Goal: Information Seeking & Learning: Learn about a topic

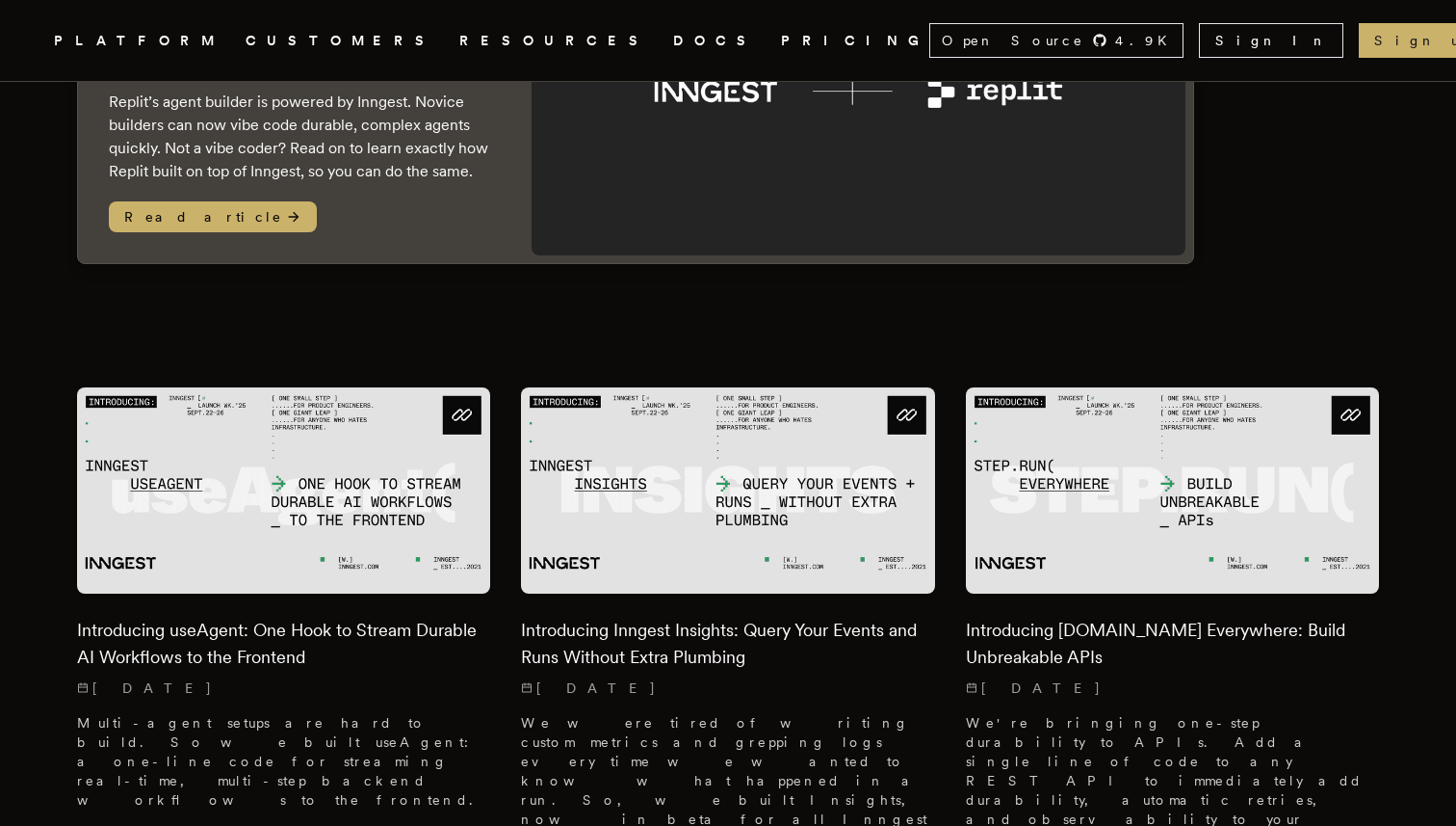
scroll to position [518, 0]
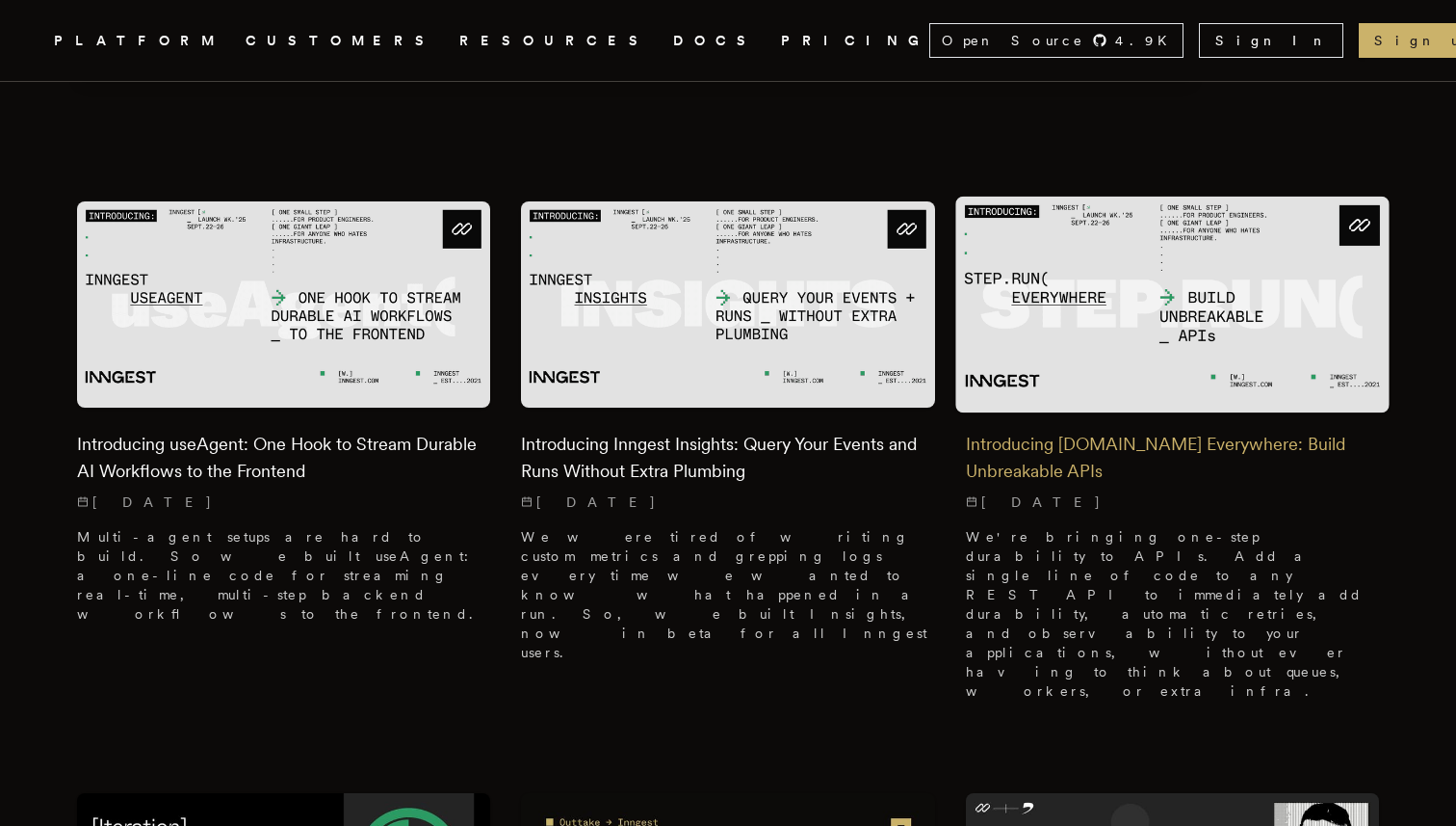
click at [1111, 270] on img at bounding box center [1173, 304] width 435 height 217
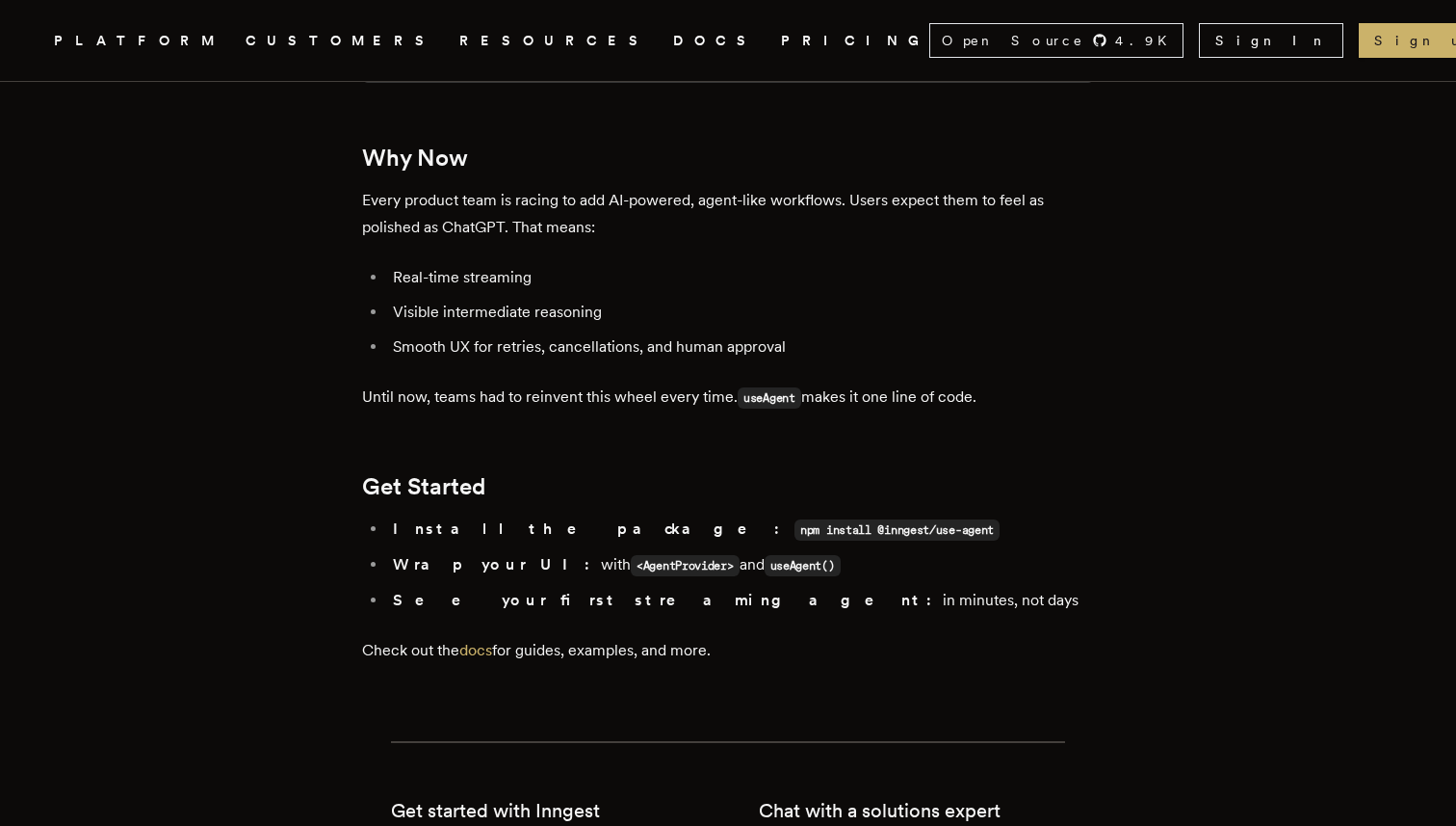
scroll to position [3590, 0]
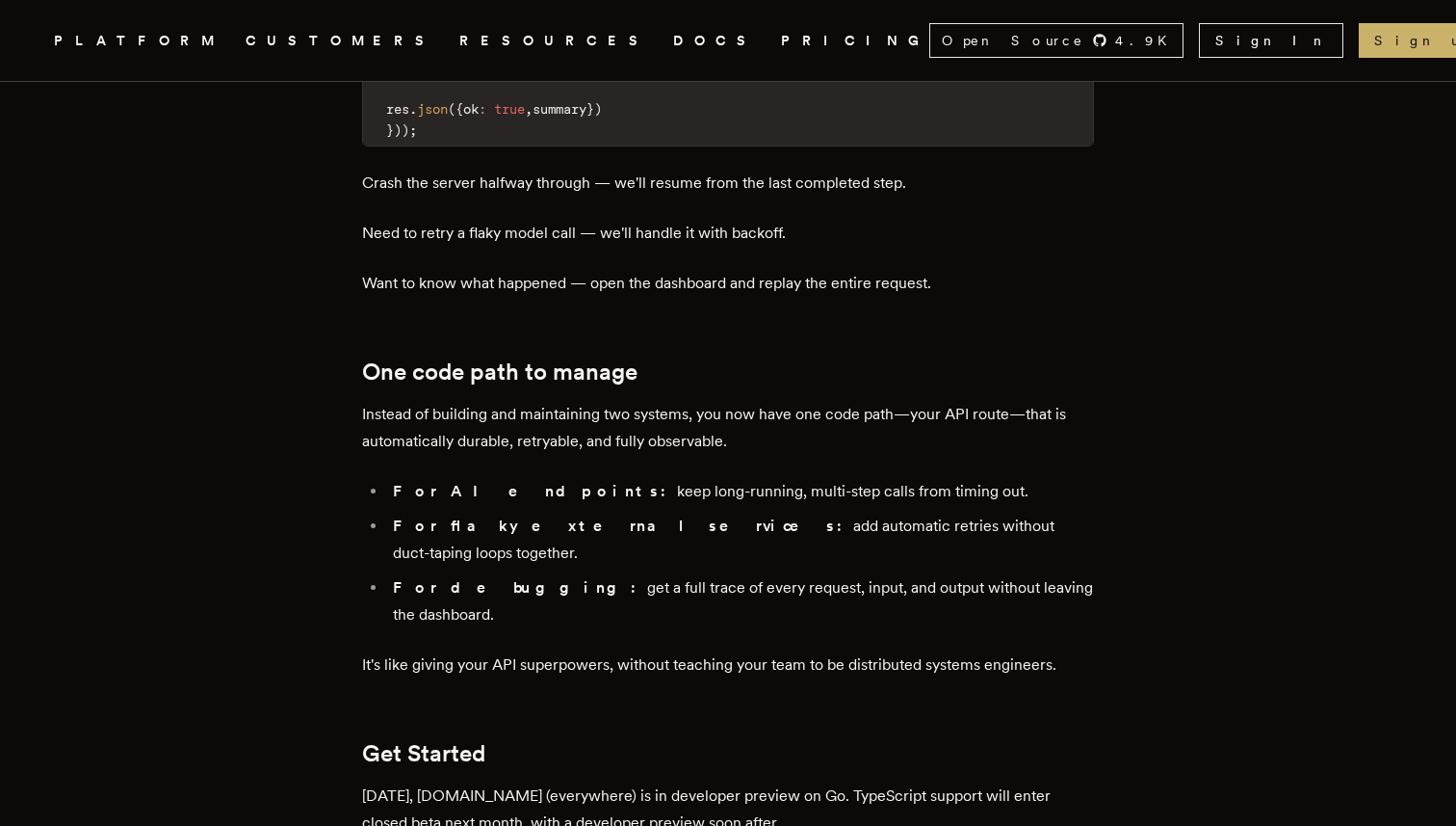
scroll to position [2957, 0]
